Goal: Navigation & Orientation: Find specific page/section

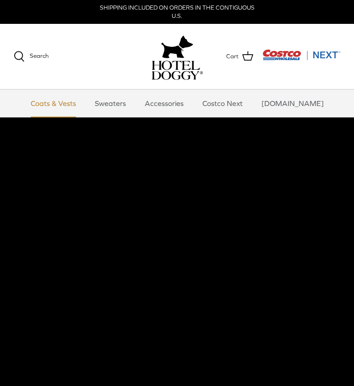
click at [84, 103] on link "Coats & Vests" at bounding box center [53, 103] width 62 height 28
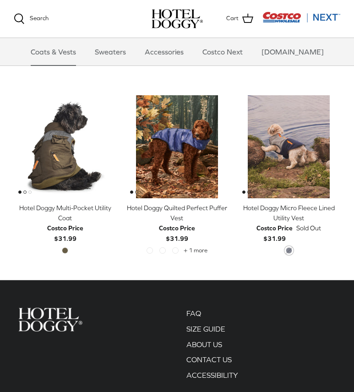
scroll to position [1284, 0]
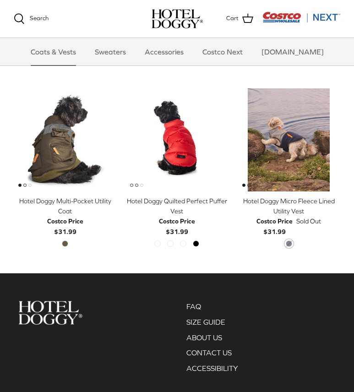
click at [158, 246] on span "Flery Red" at bounding box center [158, 244] width 6 height 6
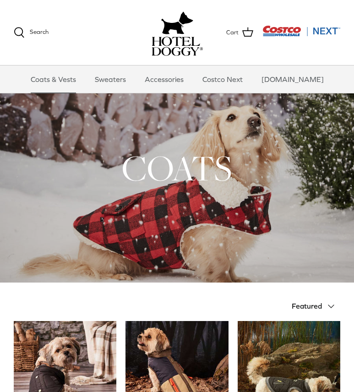
scroll to position [0, 0]
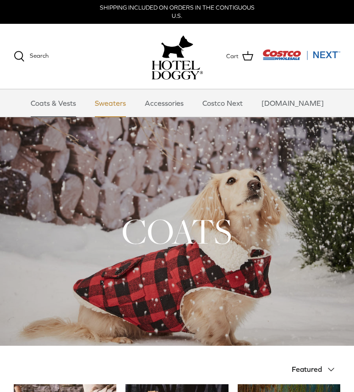
click at [115, 105] on link "Sweaters" at bounding box center [111, 103] width 48 height 28
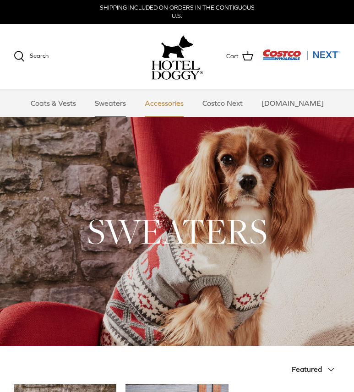
click at [165, 102] on link "Accessories" at bounding box center [164, 103] width 55 height 28
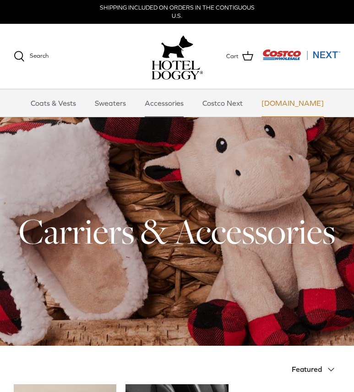
click at [302, 105] on link "[DOMAIN_NAME]" at bounding box center [293, 103] width 79 height 28
